Goal: Information Seeking & Learning: Get advice/opinions

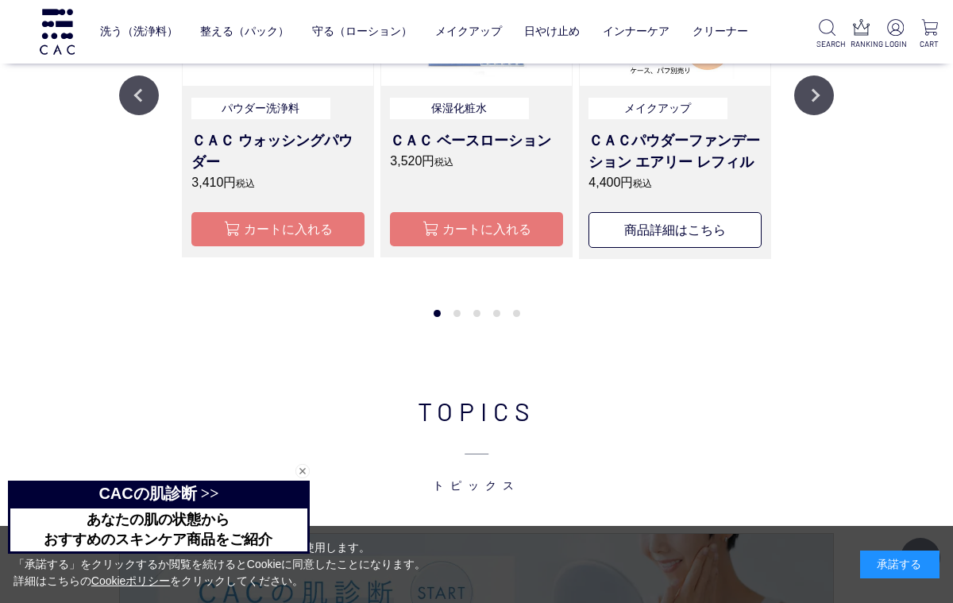
scroll to position [1836, 0]
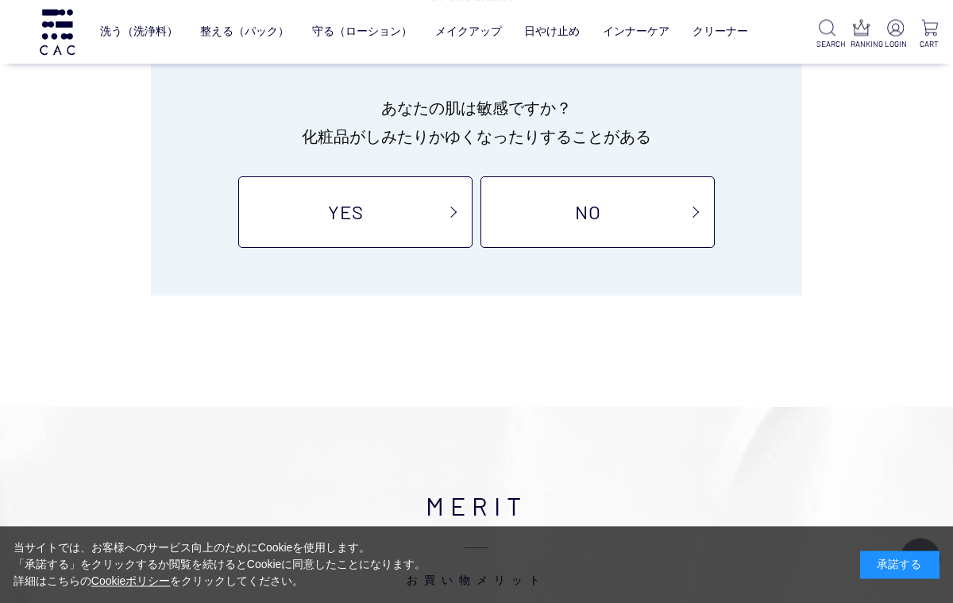
scroll to position [229, 0]
click at [410, 198] on link "YES" at bounding box center [355, 211] width 234 height 71
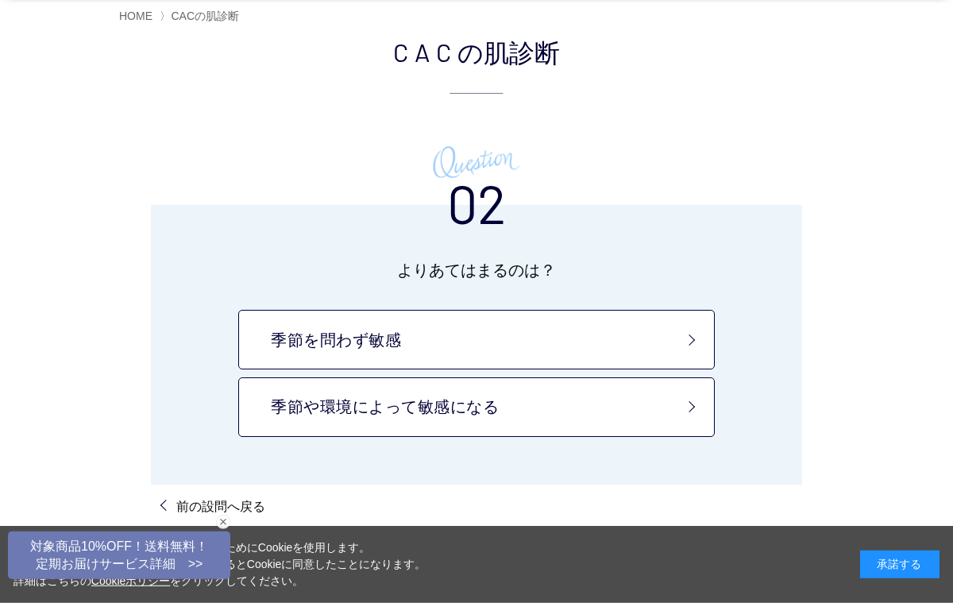
scroll to position [106, 0]
click at [491, 407] on link "季節や環境によって敏感になる" at bounding box center [476, 407] width 476 height 60
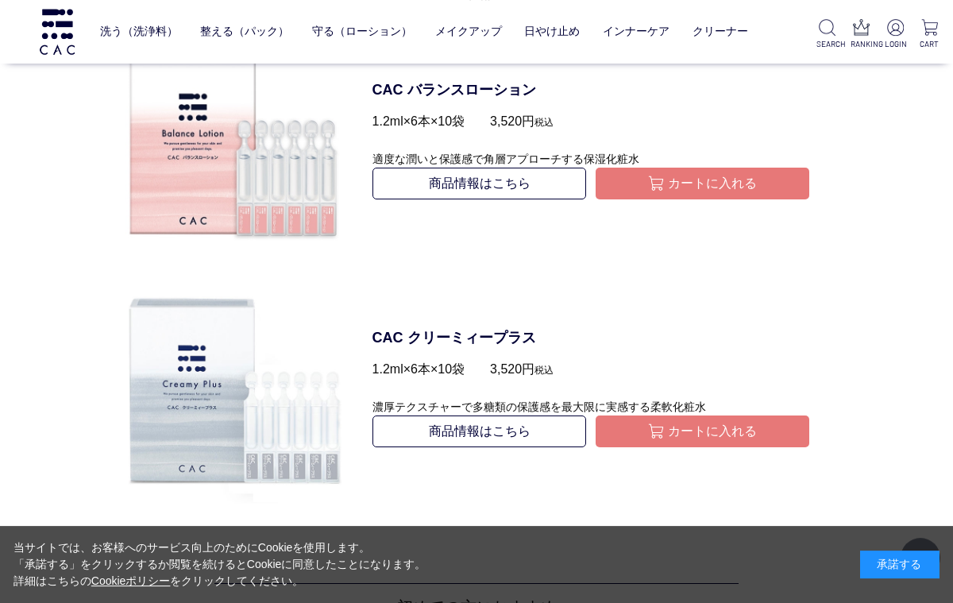
scroll to position [1763, 0]
click at [487, 423] on link "商品情報はこちら" at bounding box center [479, 431] width 214 height 32
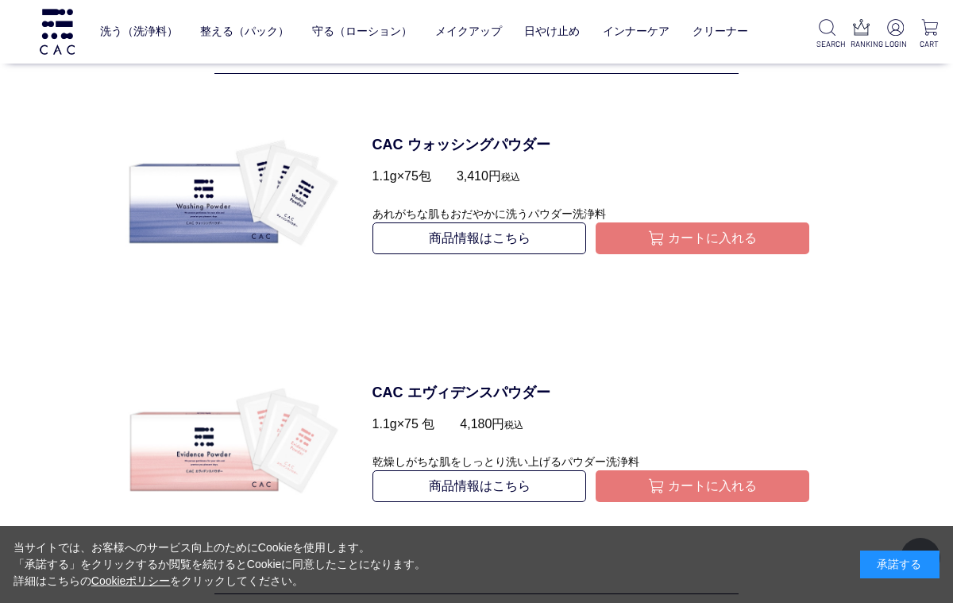
scroll to position [795, 0]
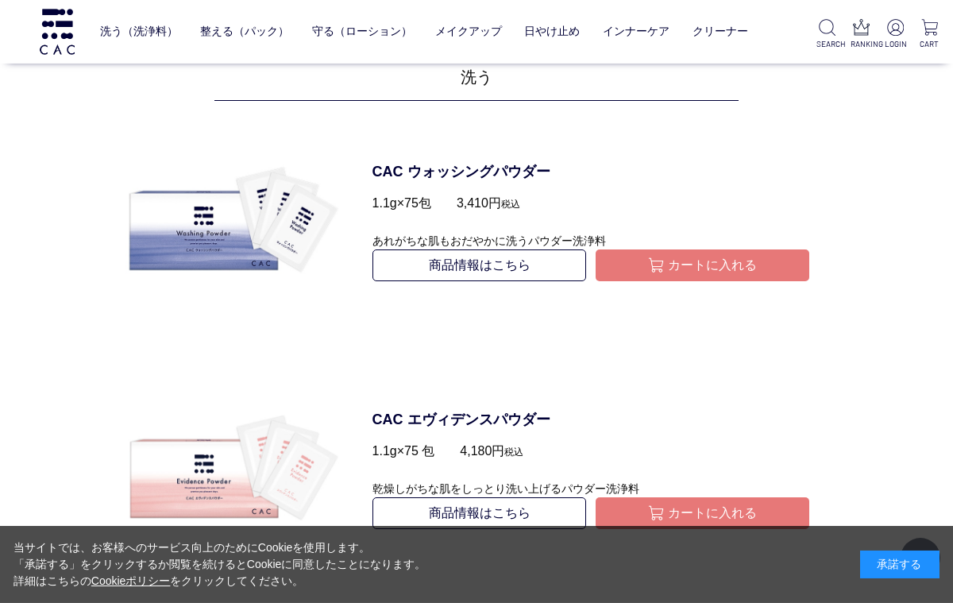
click at [464, 519] on link "商品情報はこちら" at bounding box center [479, 513] width 214 height 32
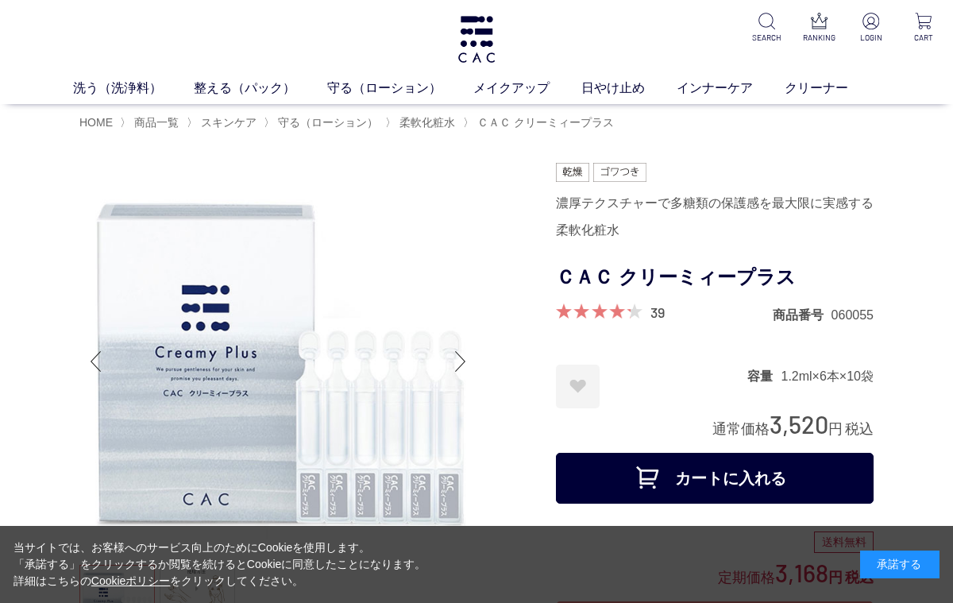
click at [661, 313] on link "39" at bounding box center [657, 311] width 14 height 17
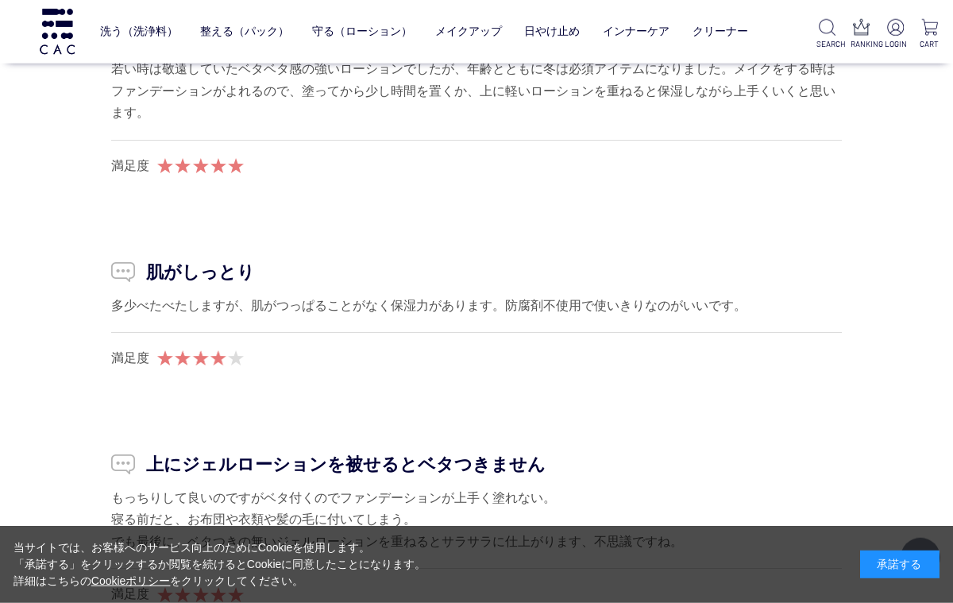
scroll to position [8225, 0]
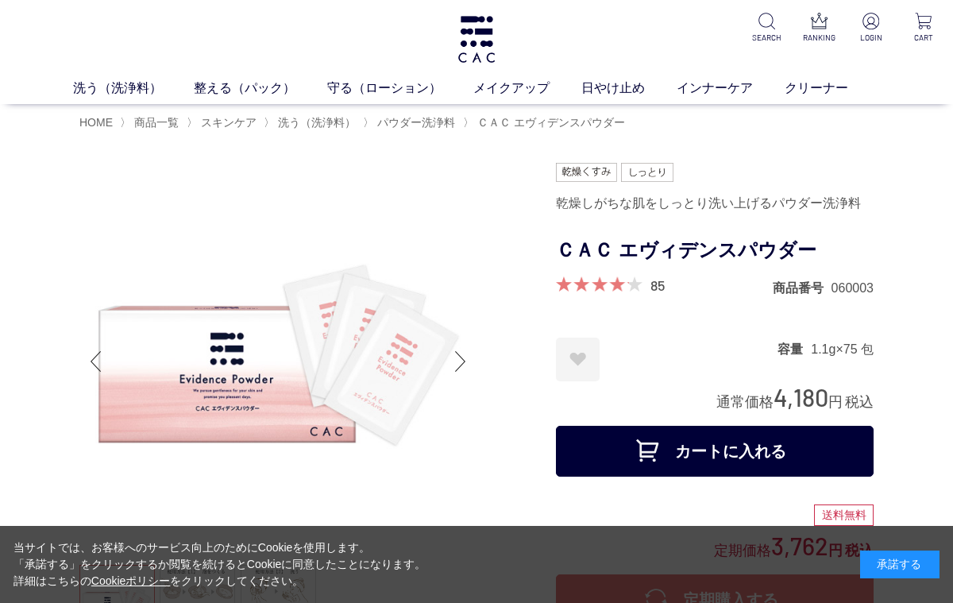
click at [663, 280] on link "85" at bounding box center [657, 284] width 14 height 17
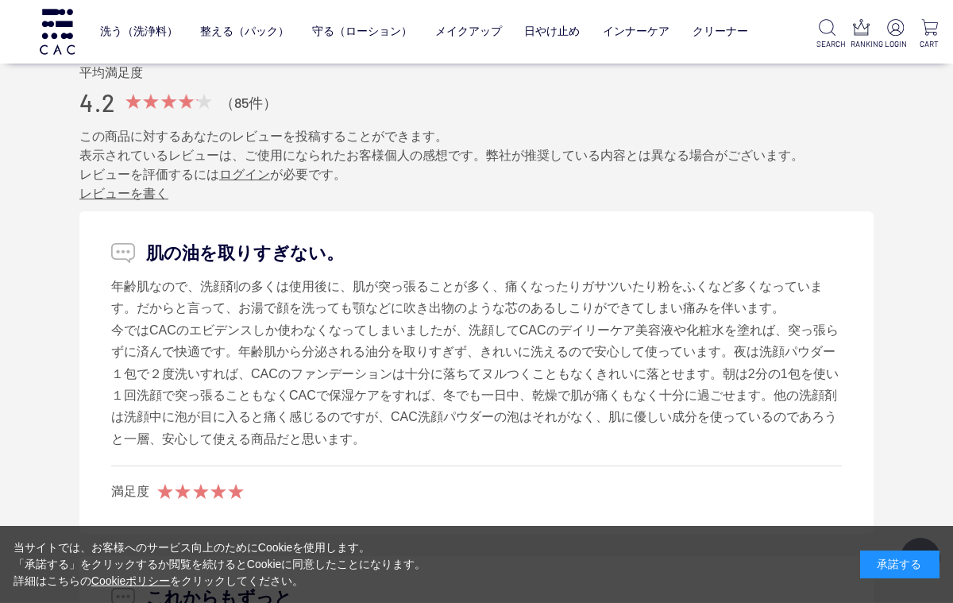
scroll to position [7277, 0]
